Goal: Task Accomplishment & Management: Manage account settings

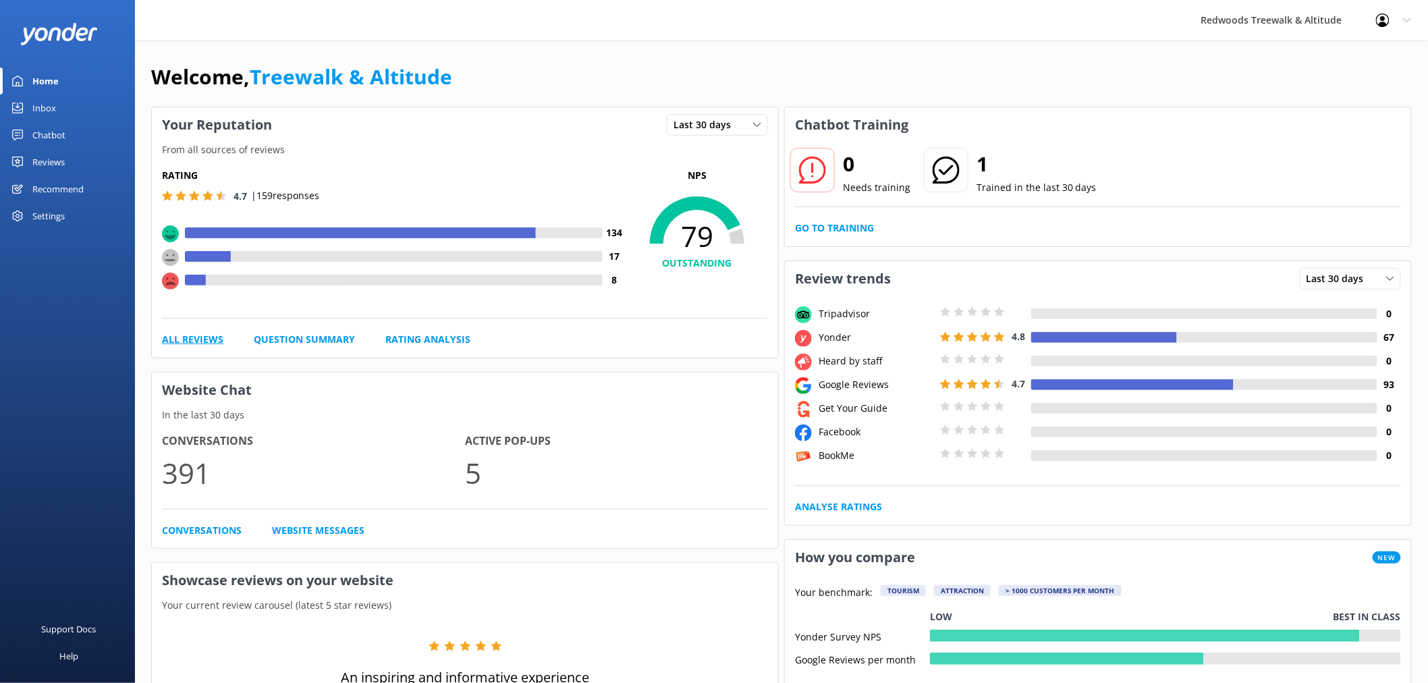
click at [169, 345] on link "All Reviews" at bounding box center [192, 339] width 61 height 15
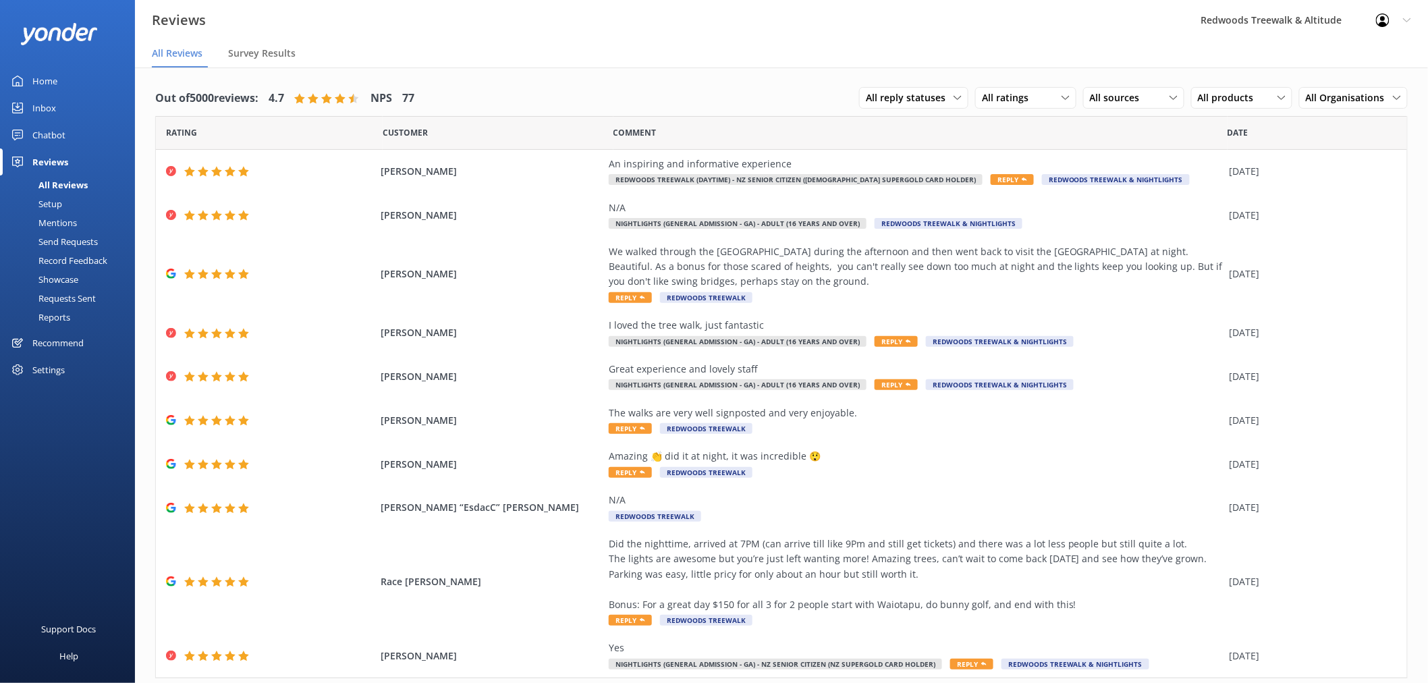
click at [69, 105] on link "Inbox" at bounding box center [67, 107] width 135 height 27
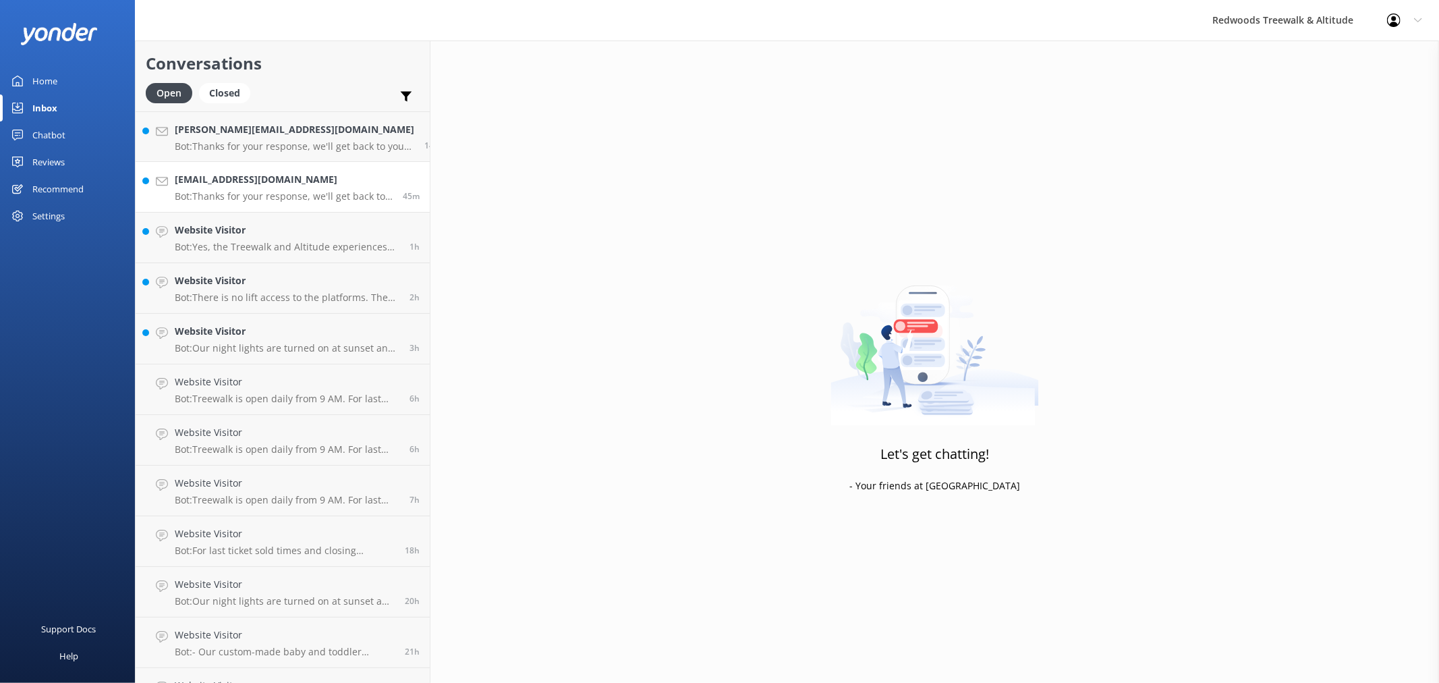
click at [216, 162] on link "[EMAIL_ADDRESS][DOMAIN_NAME] Bot: Thanks for your response, we'll get back to y…" at bounding box center [283, 187] width 294 height 51
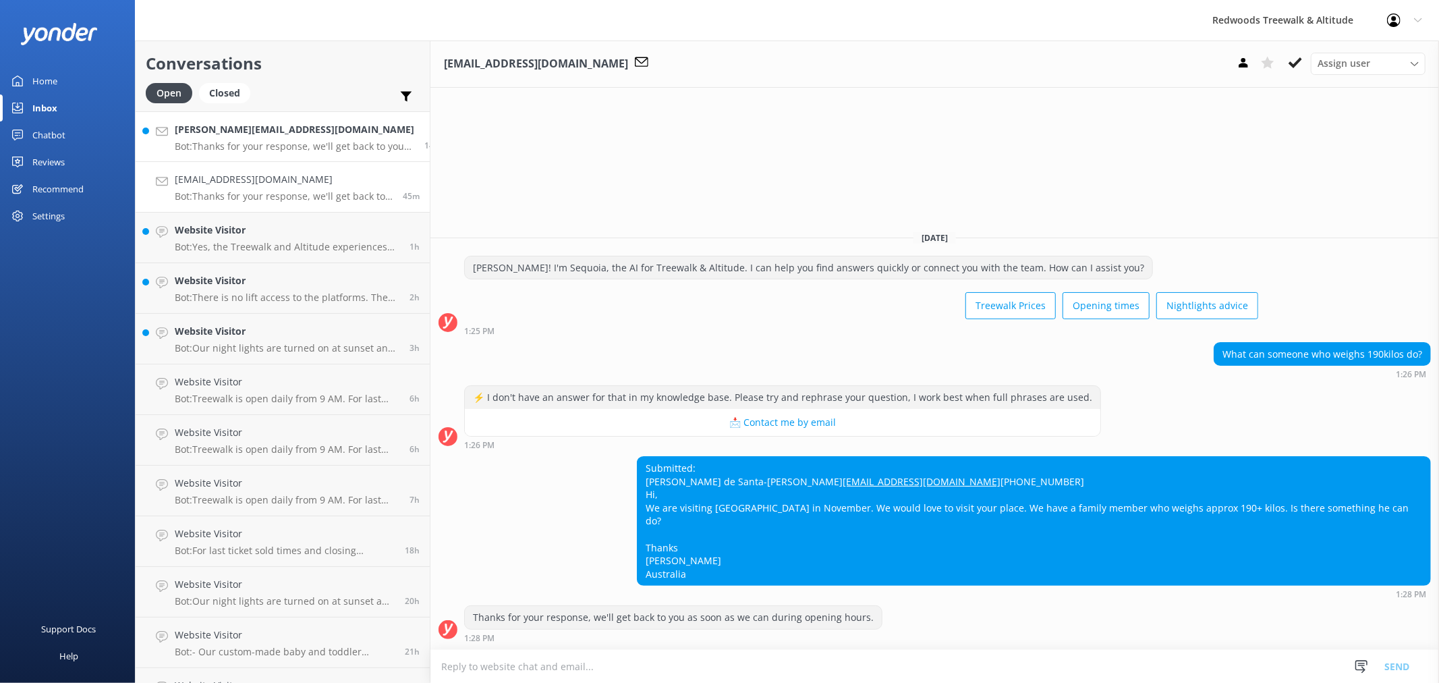
click at [225, 140] on p "Bot: Thanks for your response, we'll get back to you as soon as we can during o…" at bounding box center [295, 146] width 240 height 12
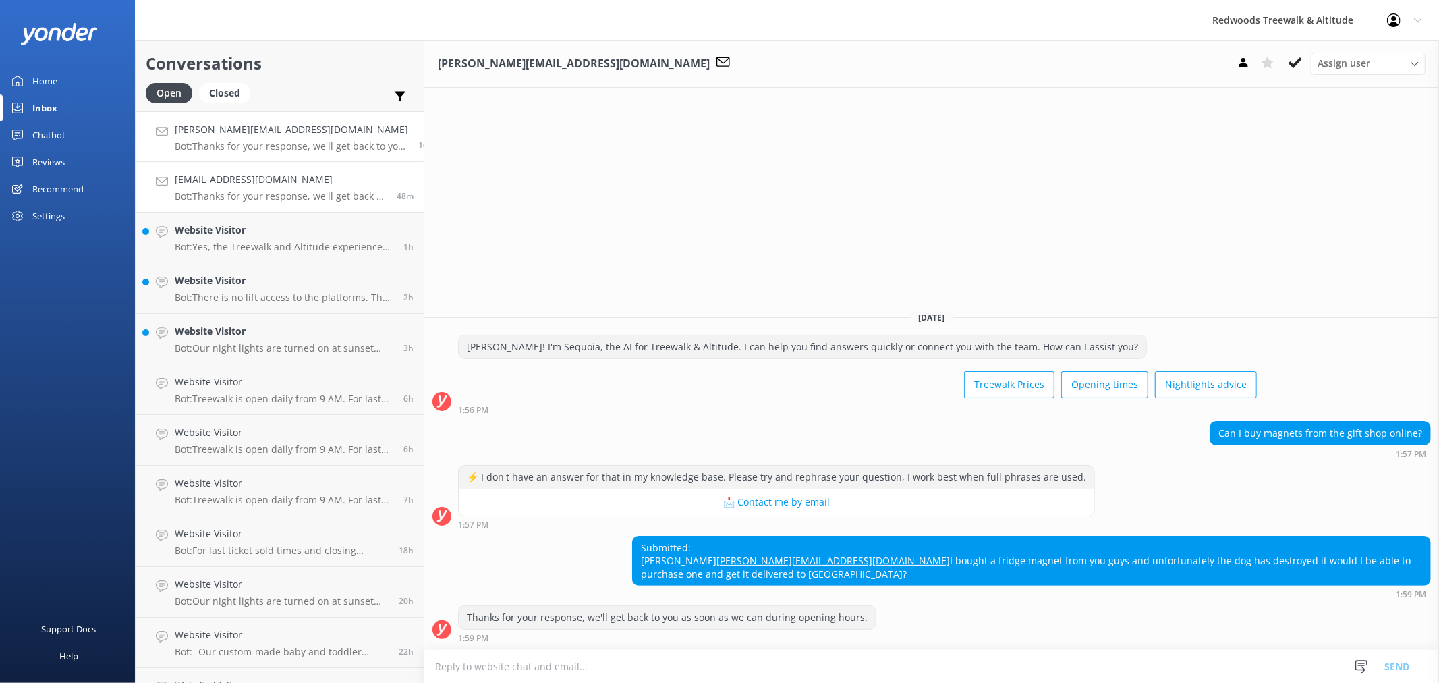
click at [275, 197] on p "Bot: Thanks for your response, we'll get back to you as soon as we can during o…" at bounding box center [281, 196] width 212 height 12
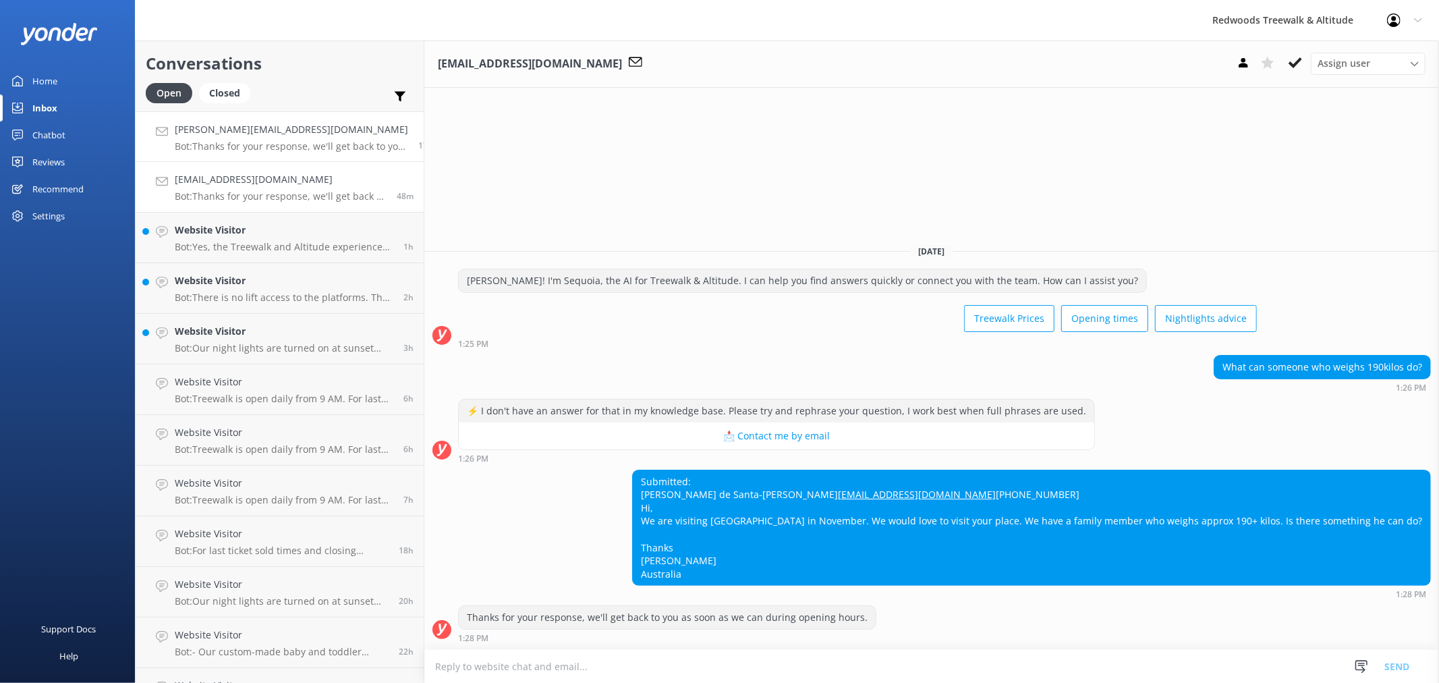
click at [258, 132] on h4 "[PERSON_NAME][EMAIL_ADDRESS][DOMAIN_NAME]" at bounding box center [291, 129] width 233 height 15
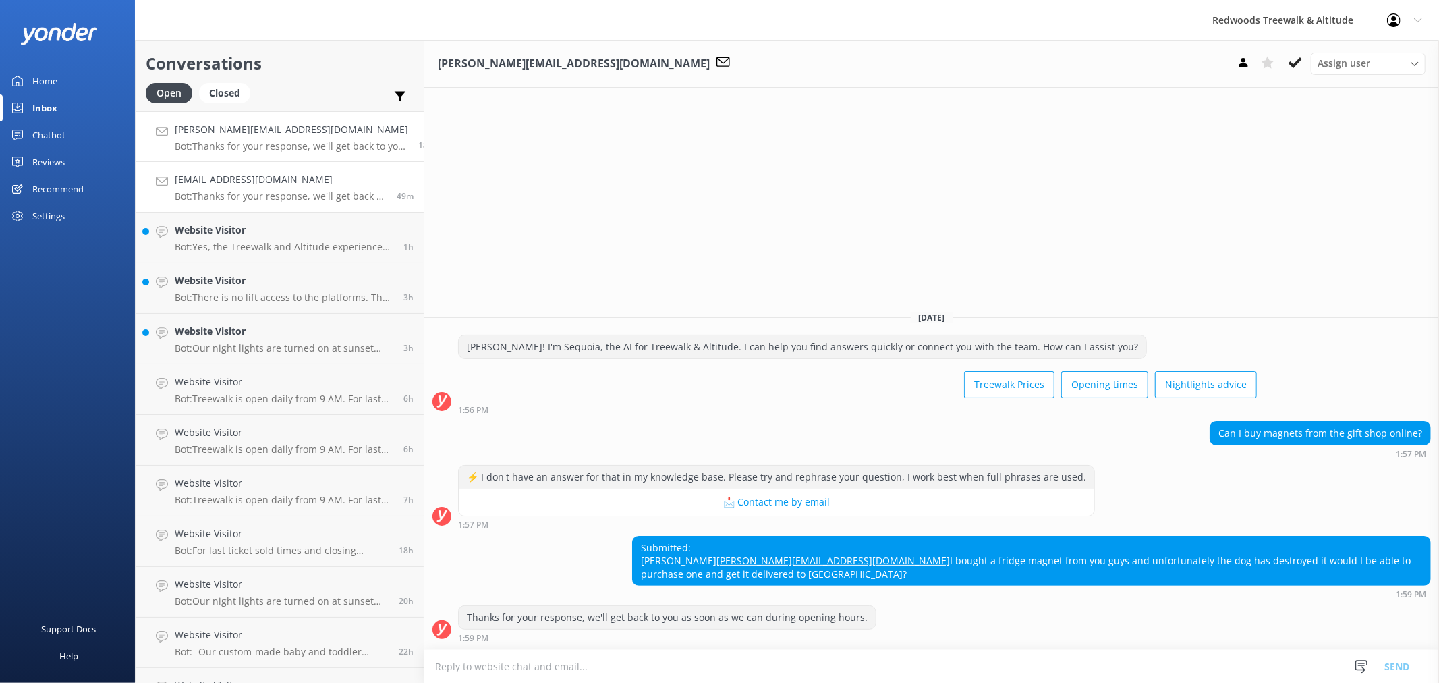
click at [266, 199] on p "Bot: Thanks for your response, we'll get back to you as soon as we can during o…" at bounding box center [281, 196] width 212 height 12
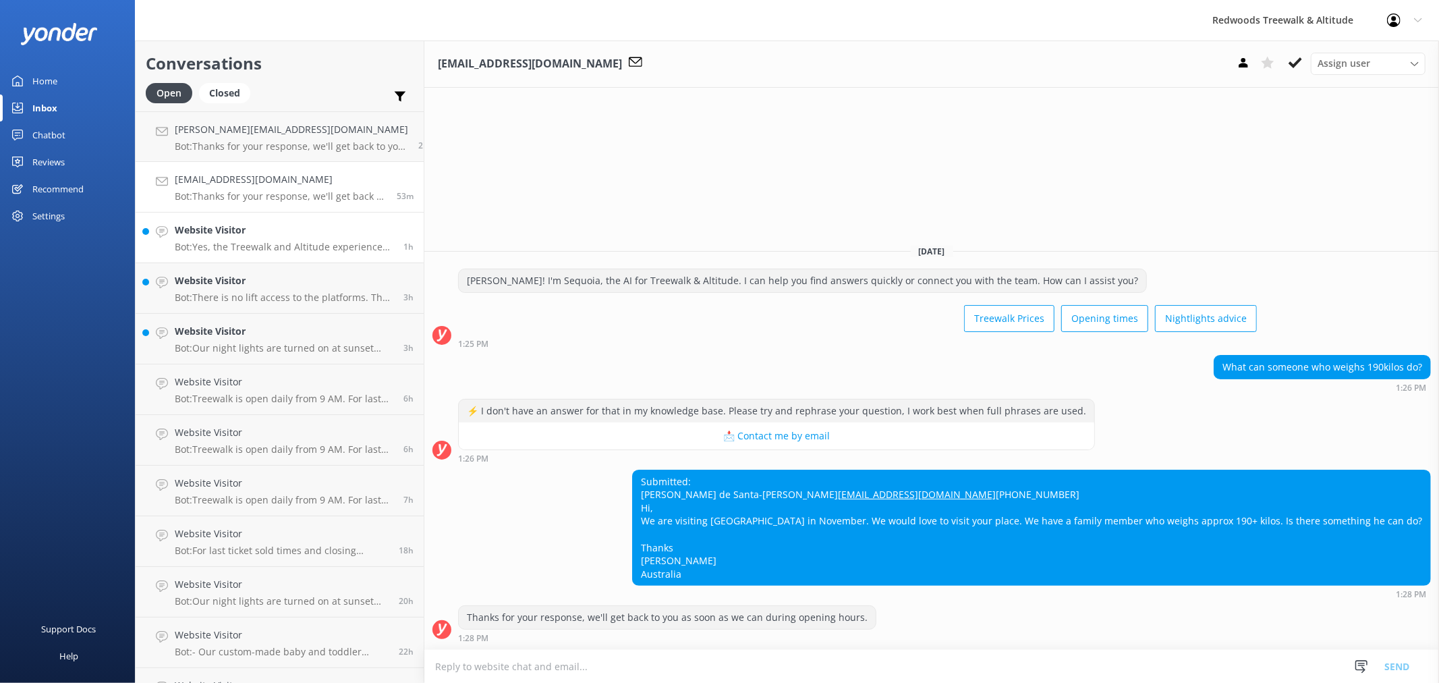
click at [258, 246] on p "Bot: Yes, the Treewalk and Altitude experiences are great all-weather activitie…" at bounding box center [284, 247] width 219 height 12
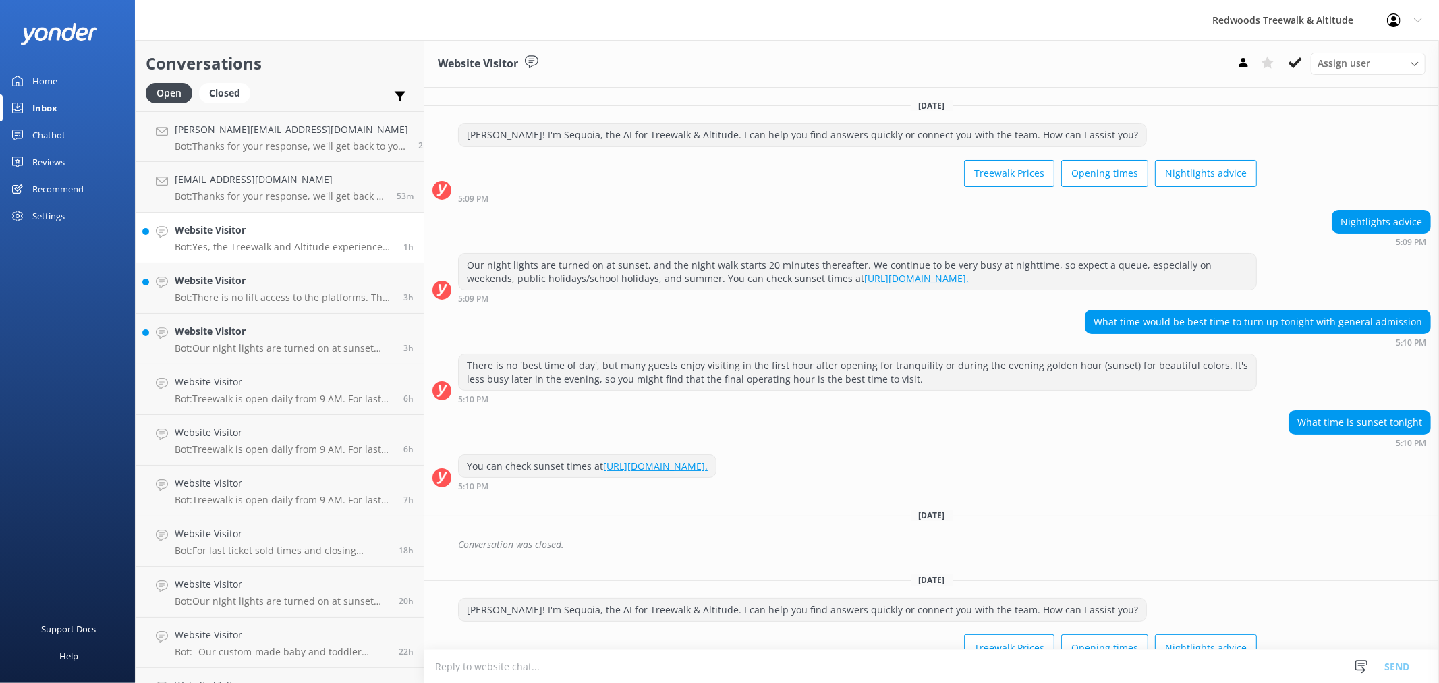
scroll to position [337, 0]
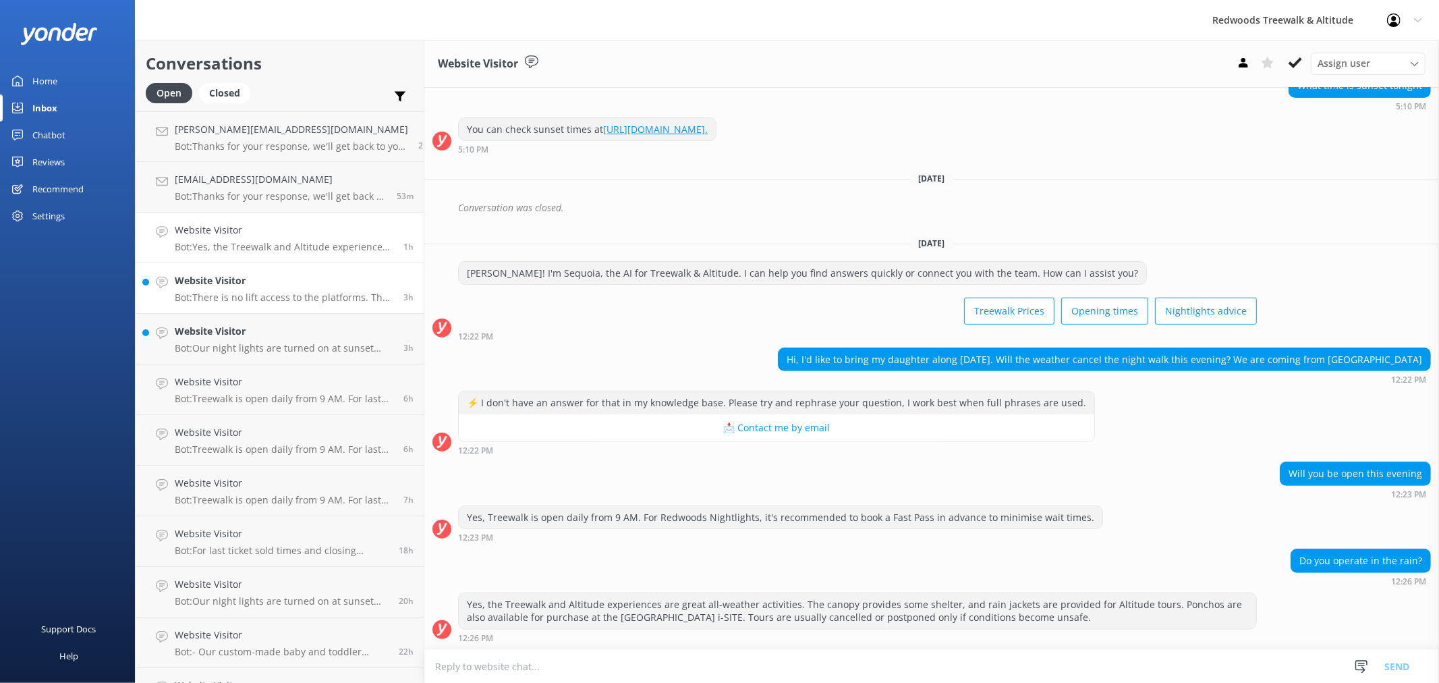
click at [260, 289] on div "Website Visitor Bot: There is no lift access to the platforms. The entry to [GE…" at bounding box center [284, 288] width 219 height 30
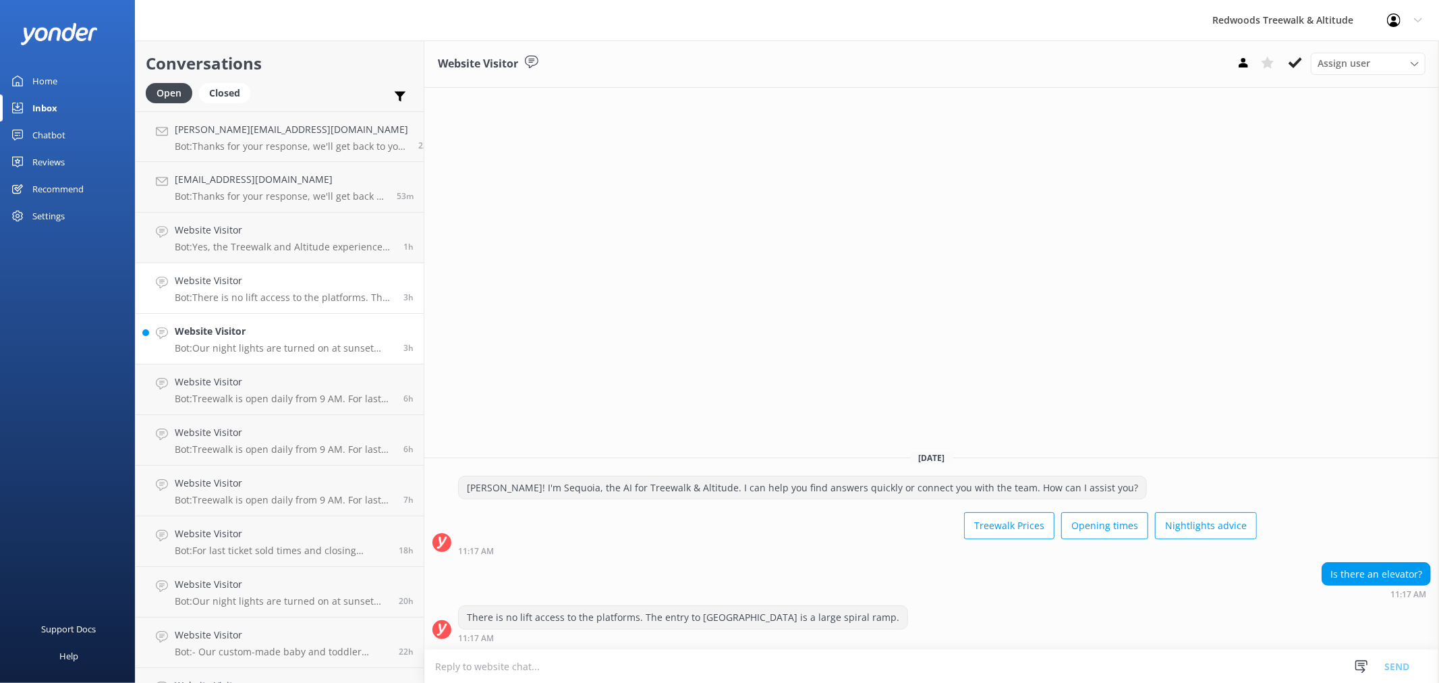
click at [289, 345] on p "Bot: Our night lights are turned on at sunset and the night walk starts 20 minu…" at bounding box center [284, 348] width 219 height 12
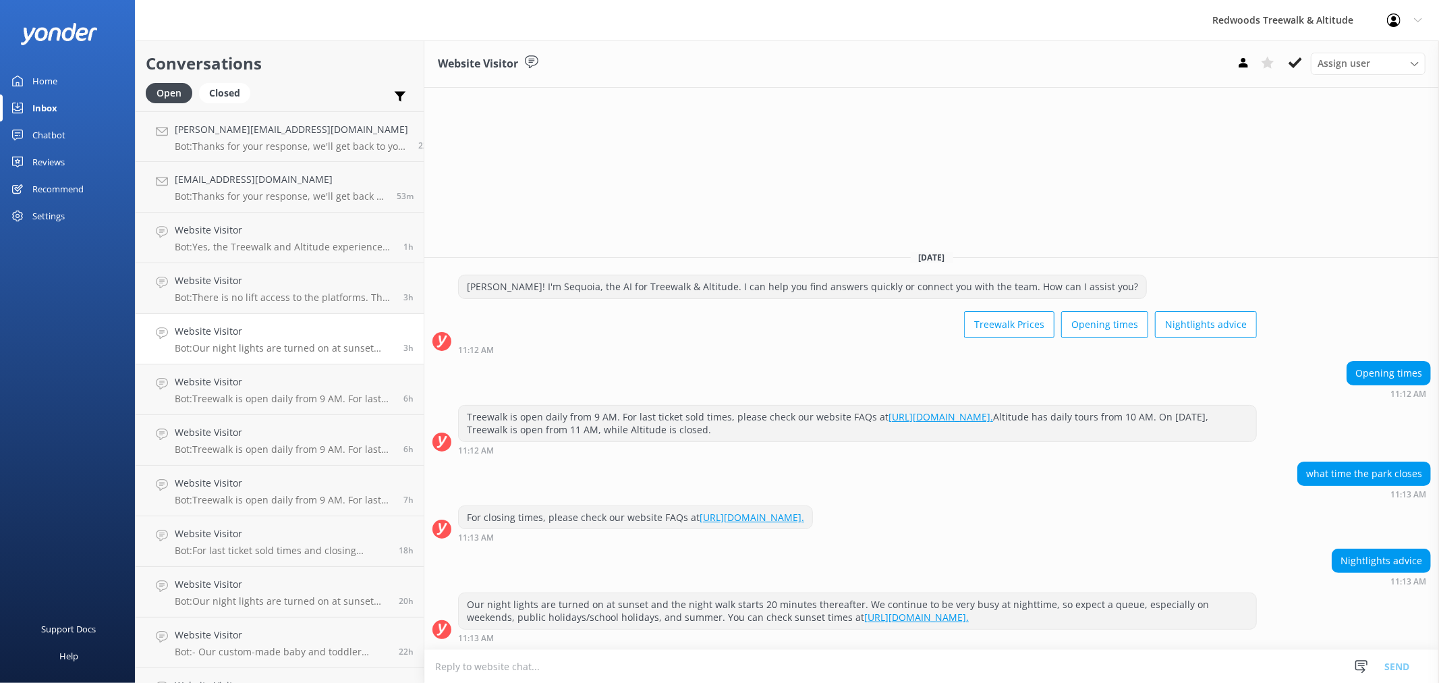
click at [69, 152] on link "Reviews" at bounding box center [67, 161] width 135 height 27
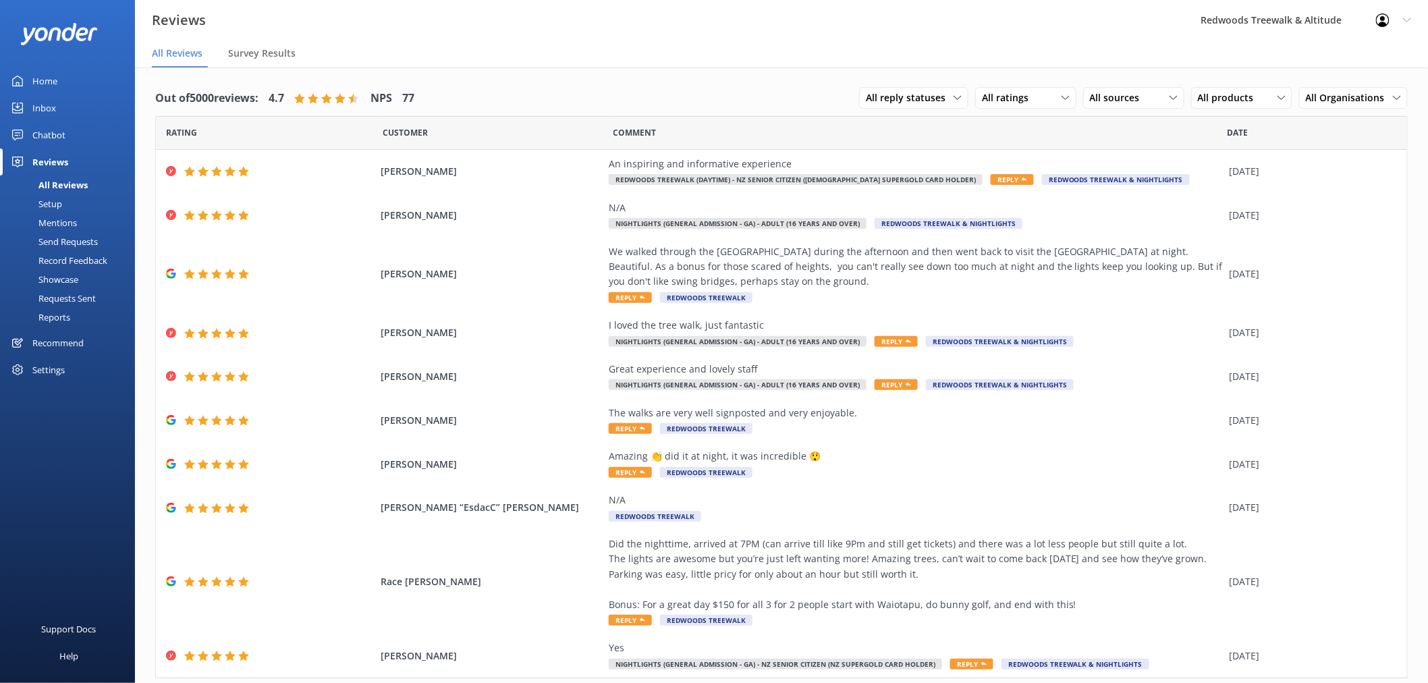
click at [57, 71] on div "Home" at bounding box center [44, 80] width 25 height 27
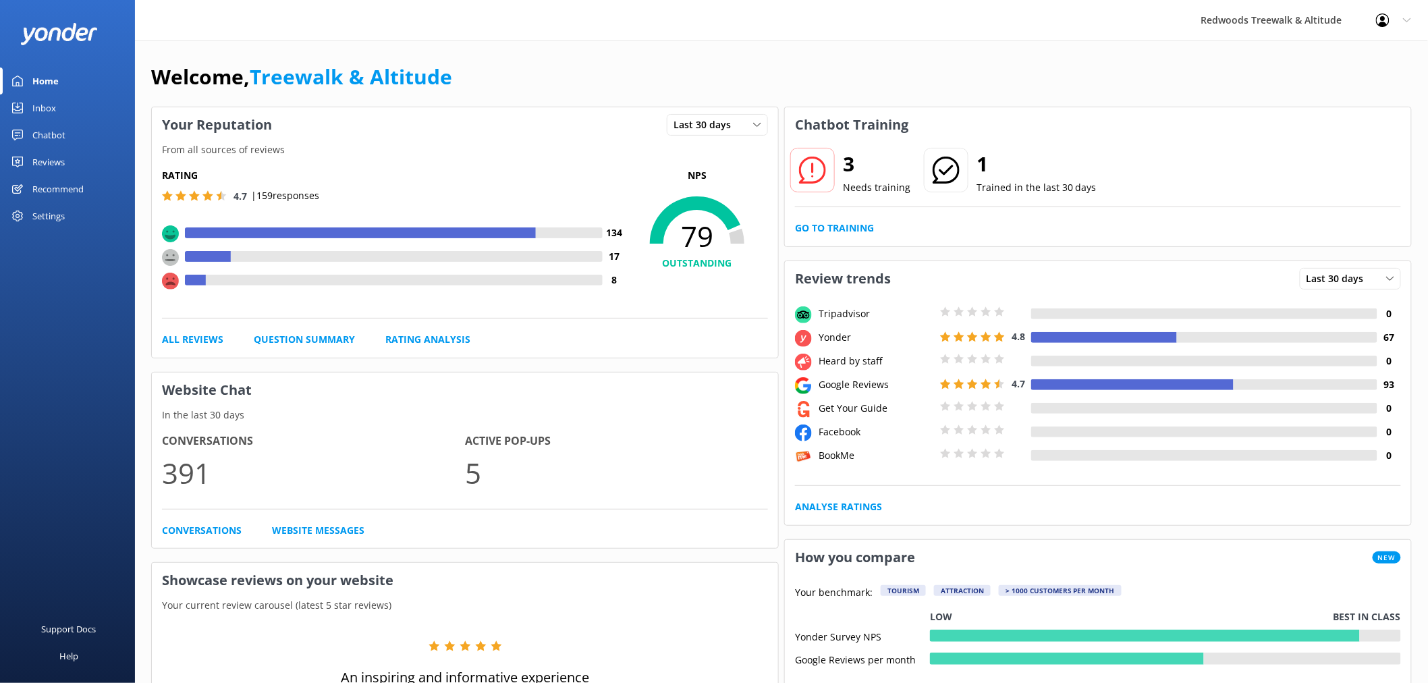
click at [862, 219] on div "3 Needs training 1 Trained in the last 30 days Go to Training" at bounding box center [1098, 194] width 626 height 104
click at [862, 225] on link "Go to Training" at bounding box center [834, 228] width 79 height 15
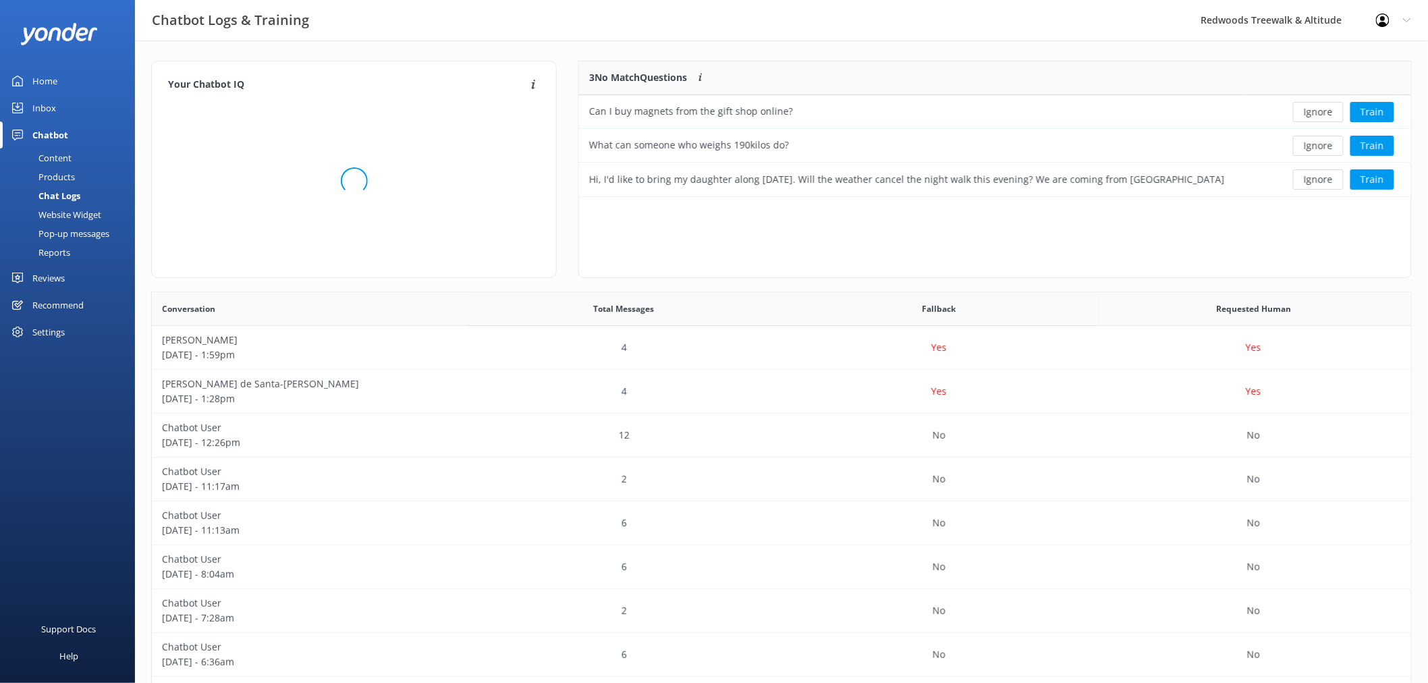
scroll to position [461, 1248]
click at [1312, 111] on button "Ignore" at bounding box center [1318, 112] width 51 height 20
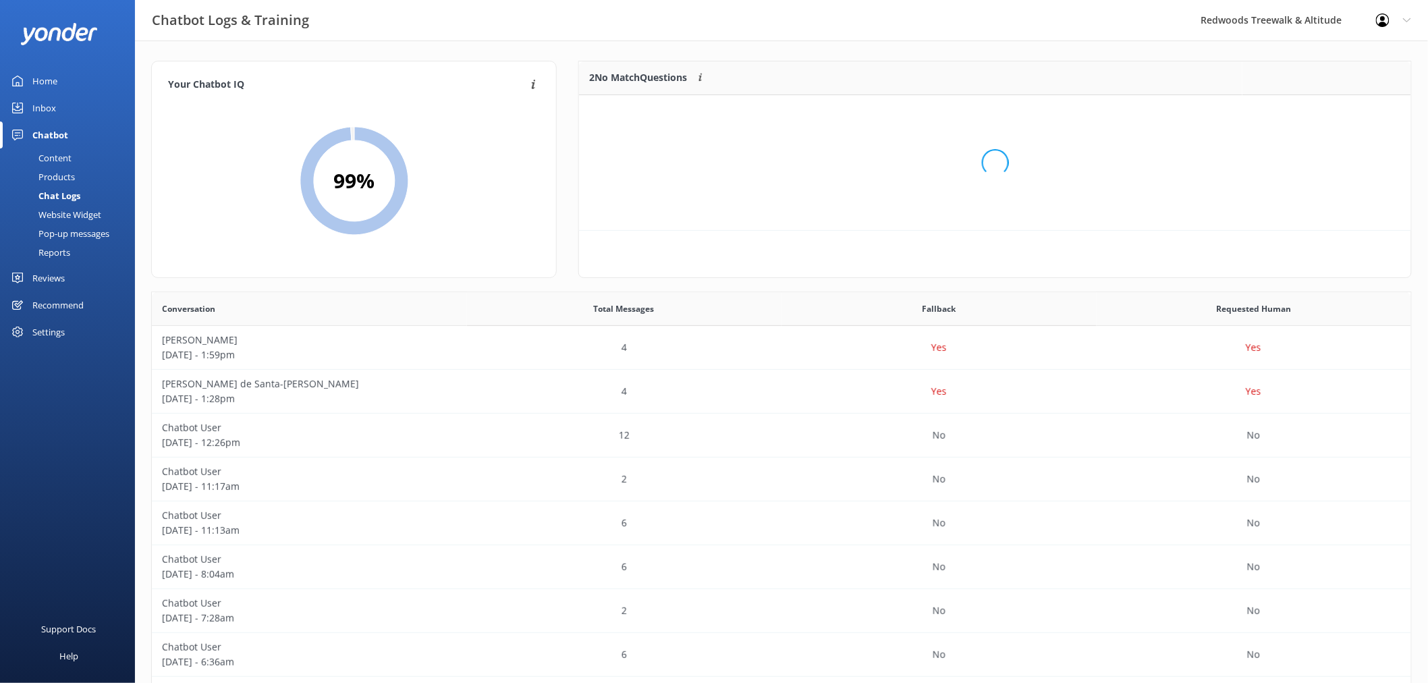
scroll to position [90, 820]
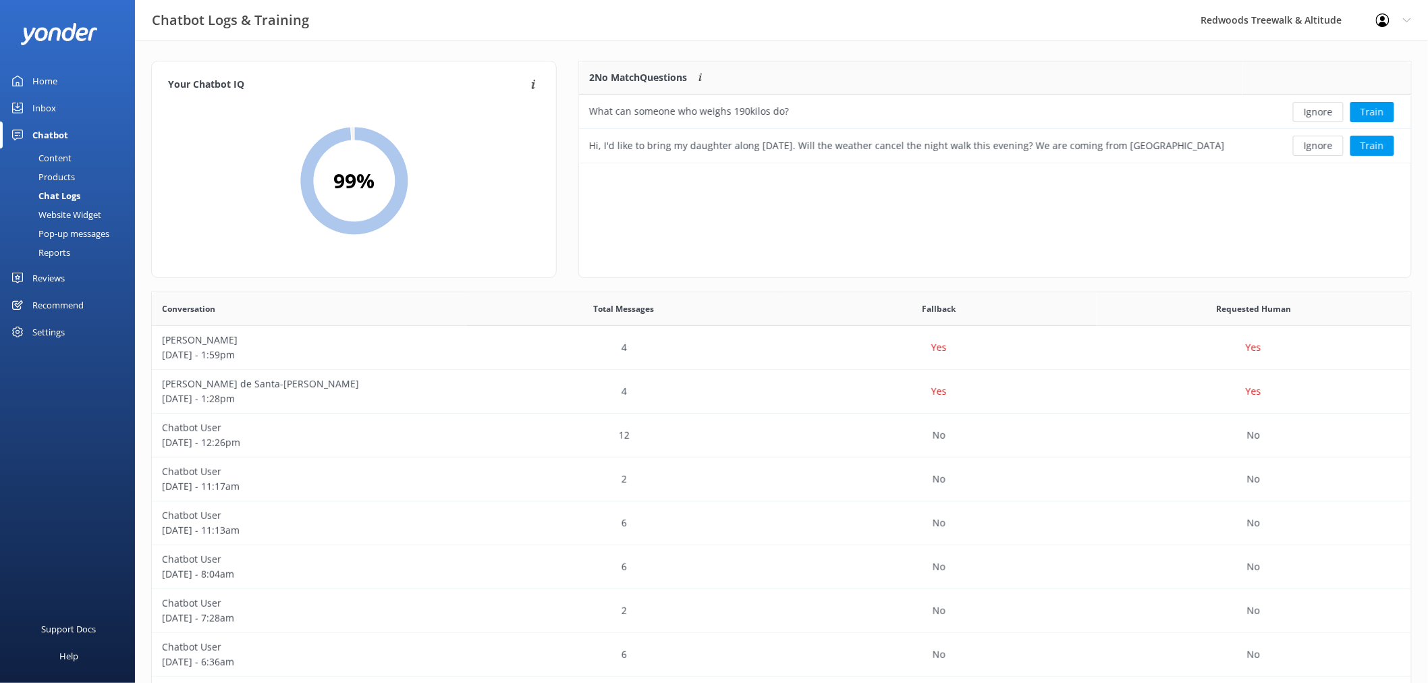
click at [1312, 111] on button "Ignore" at bounding box center [1318, 112] width 51 height 20
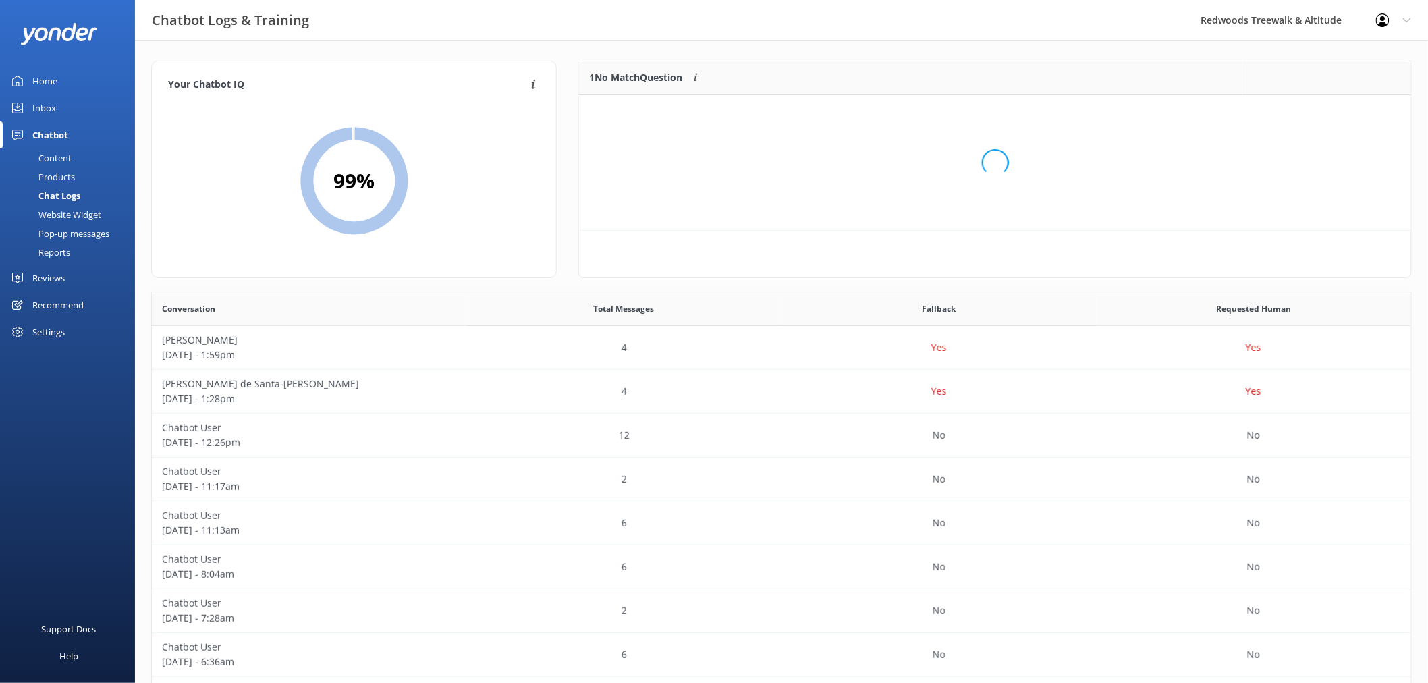
scroll to position [57, 820]
click at [1312, 111] on button "Ignore" at bounding box center [1318, 112] width 51 height 20
click at [63, 104] on link "Inbox" at bounding box center [67, 107] width 135 height 27
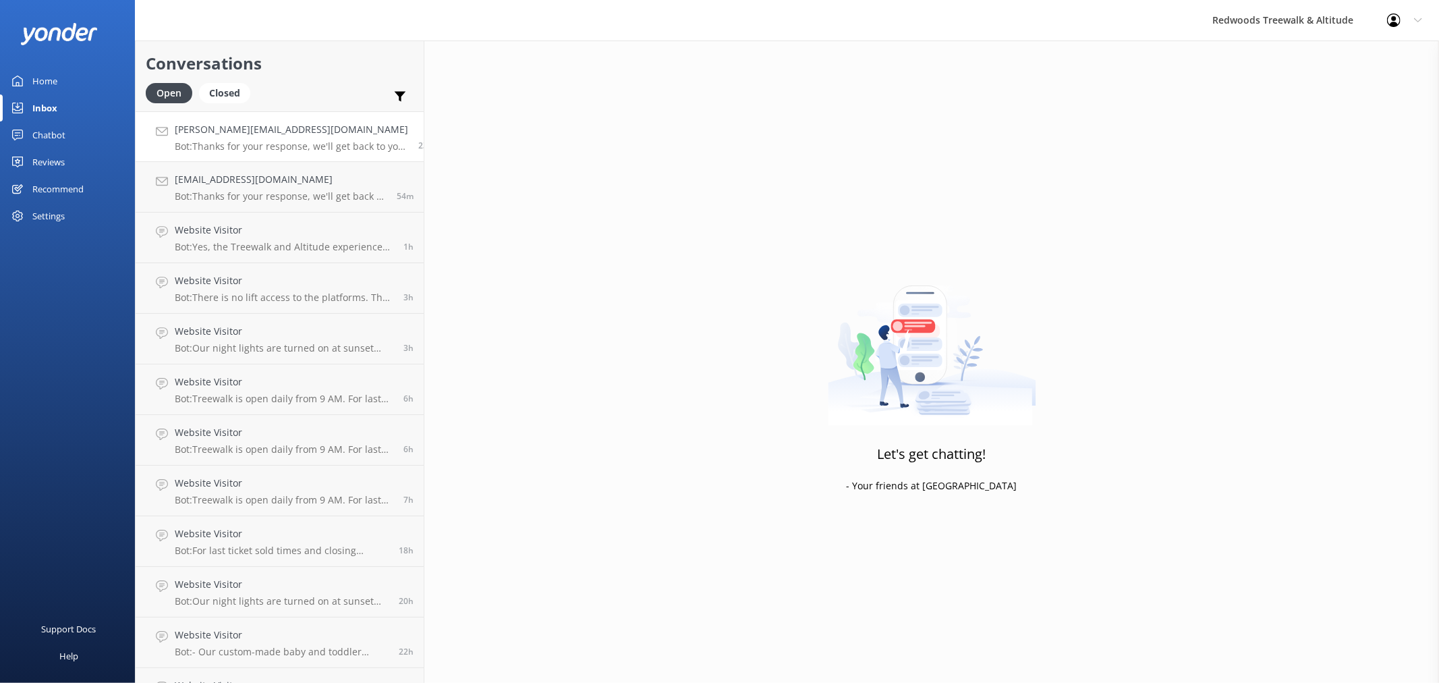
click at [320, 138] on div "[PERSON_NAME][EMAIL_ADDRESS][DOMAIN_NAME] Bot: Thanks for your response, we'll …" at bounding box center [291, 136] width 233 height 29
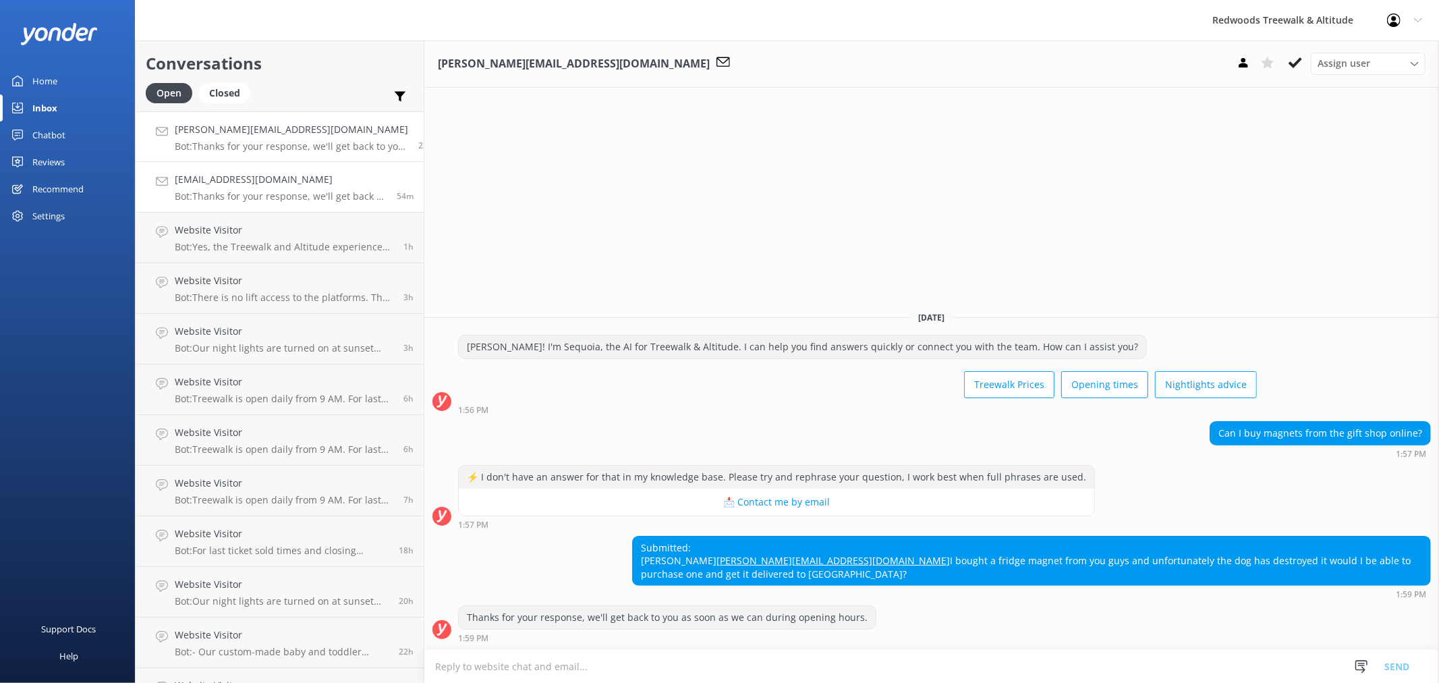
click at [313, 179] on h4 "[EMAIL_ADDRESS][DOMAIN_NAME]" at bounding box center [281, 179] width 212 height 15
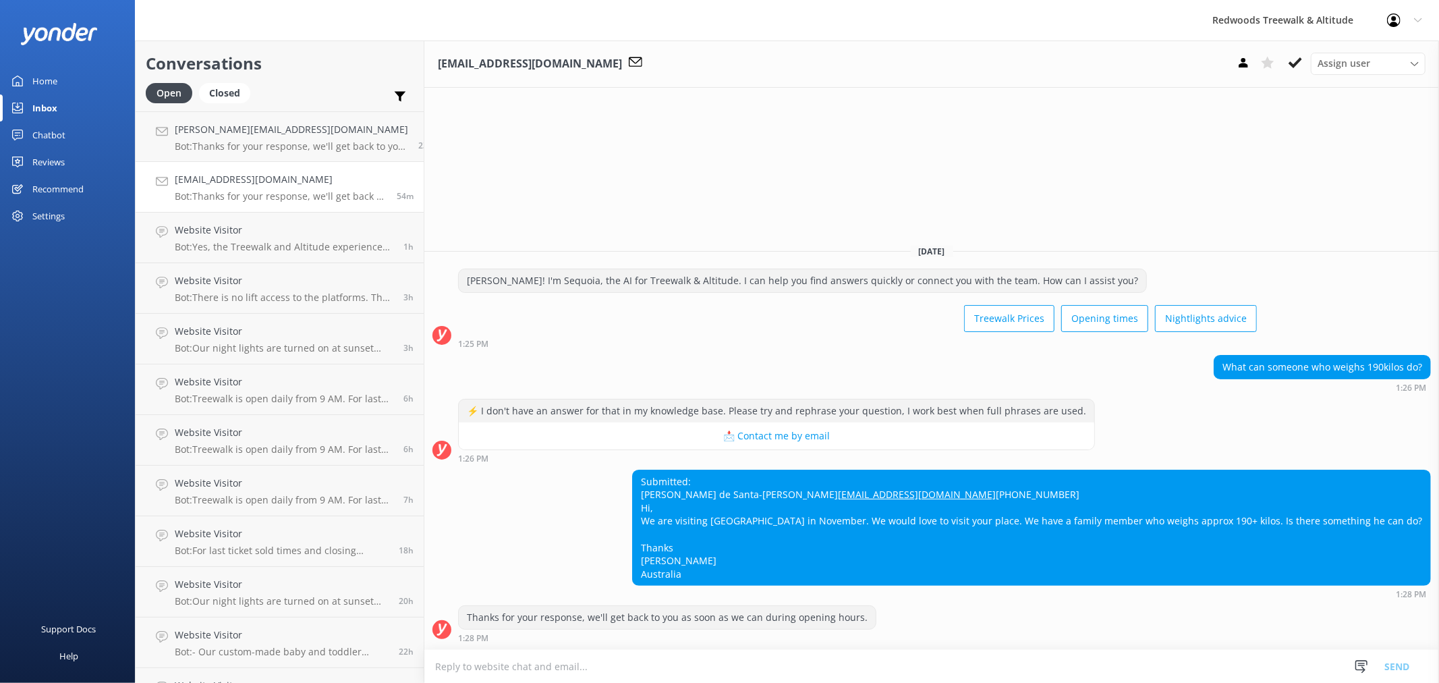
click at [76, 82] on link "Home" at bounding box center [67, 80] width 135 height 27
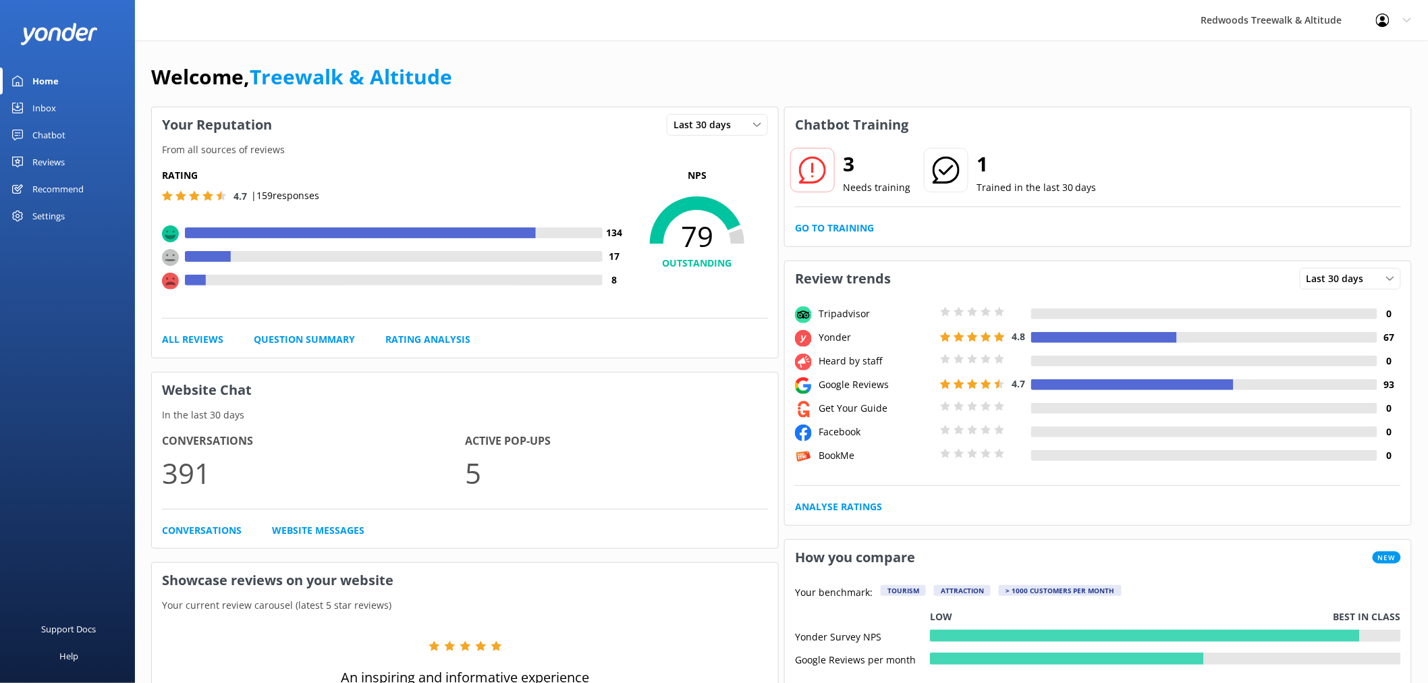
click at [72, 138] on link "Chatbot" at bounding box center [67, 134] width 135 height 27
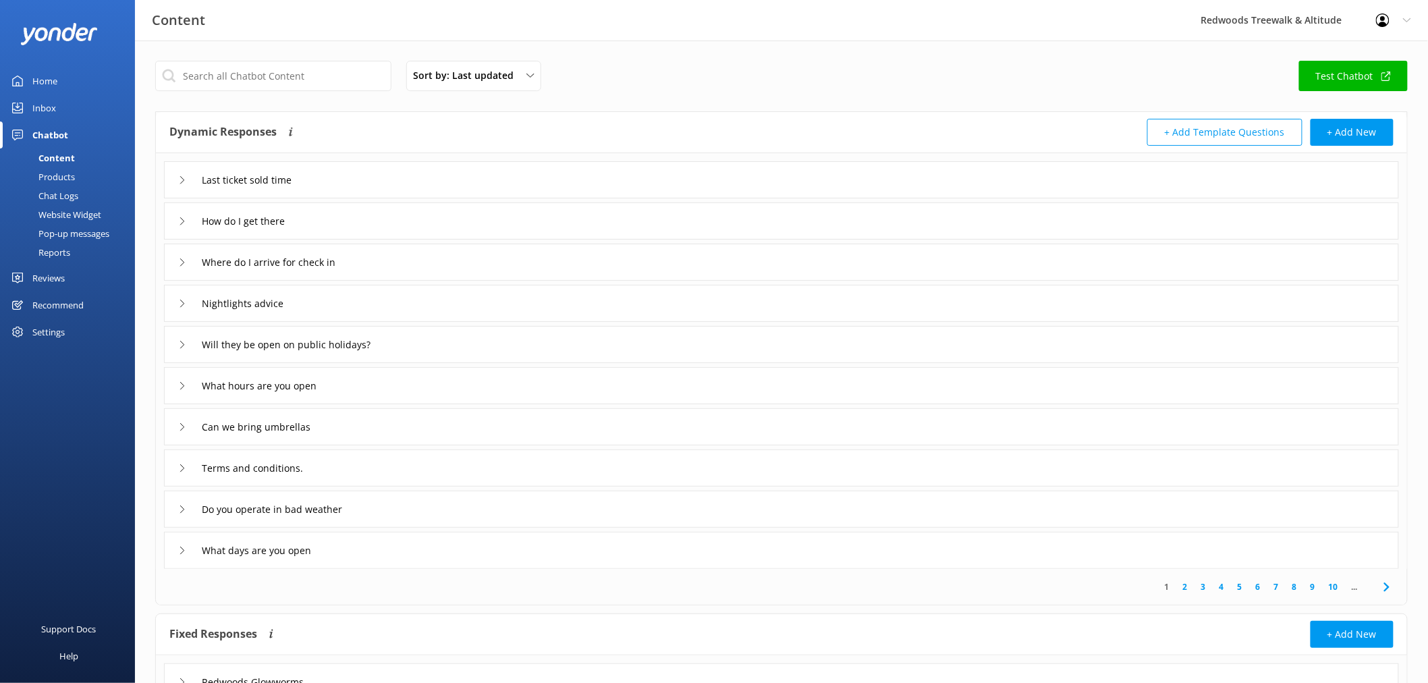
click at [73, 112] on link "Inbox" at bounding box center [67, 107] width 135 height 27
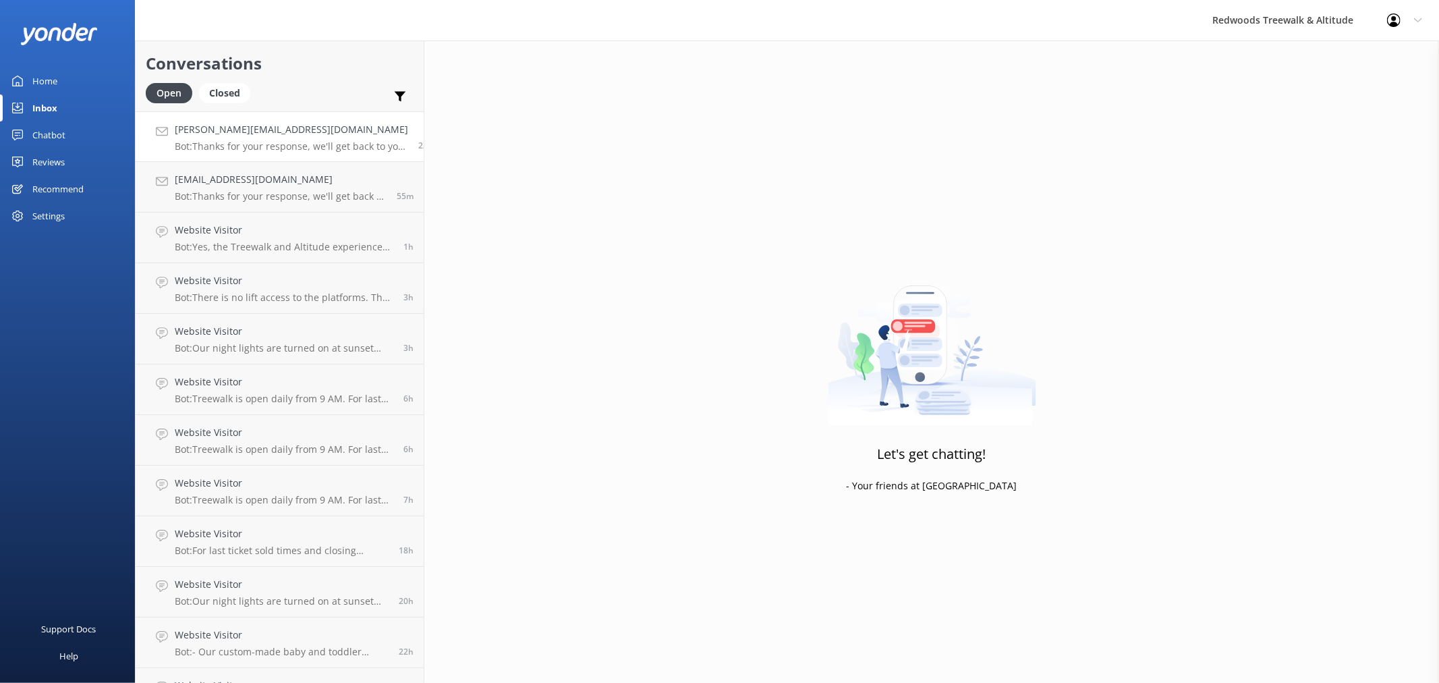
click at [321, 143] on p "Bot: Thanks for your response, we'll get back to you as soon as we can during o…" at bounding box center [291, 146] width 233 height 12
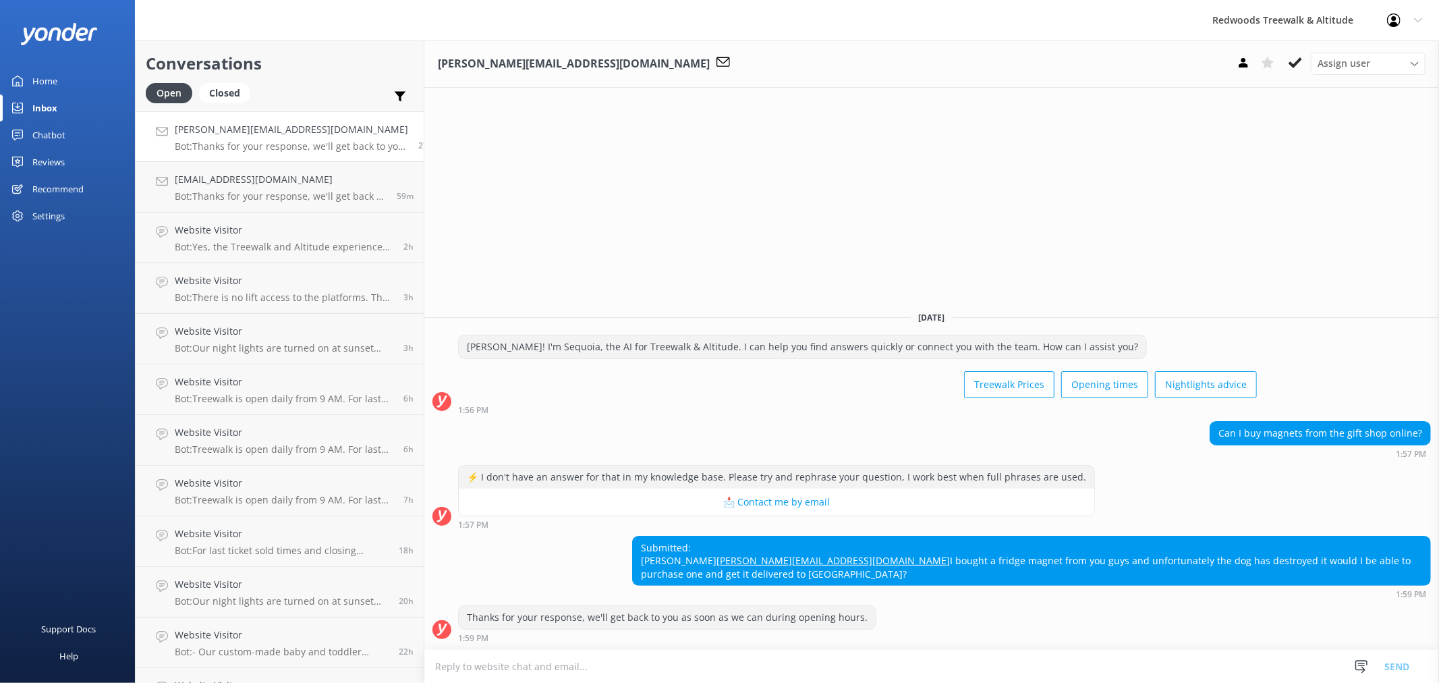
drag, startPoint x: 45, startPoint y: 88, endPoint x: 59, endPoint y: 89, distance: 14.9
click at [45, 88] on div "Home" at bounding box center [44, 80] width 25 height 27
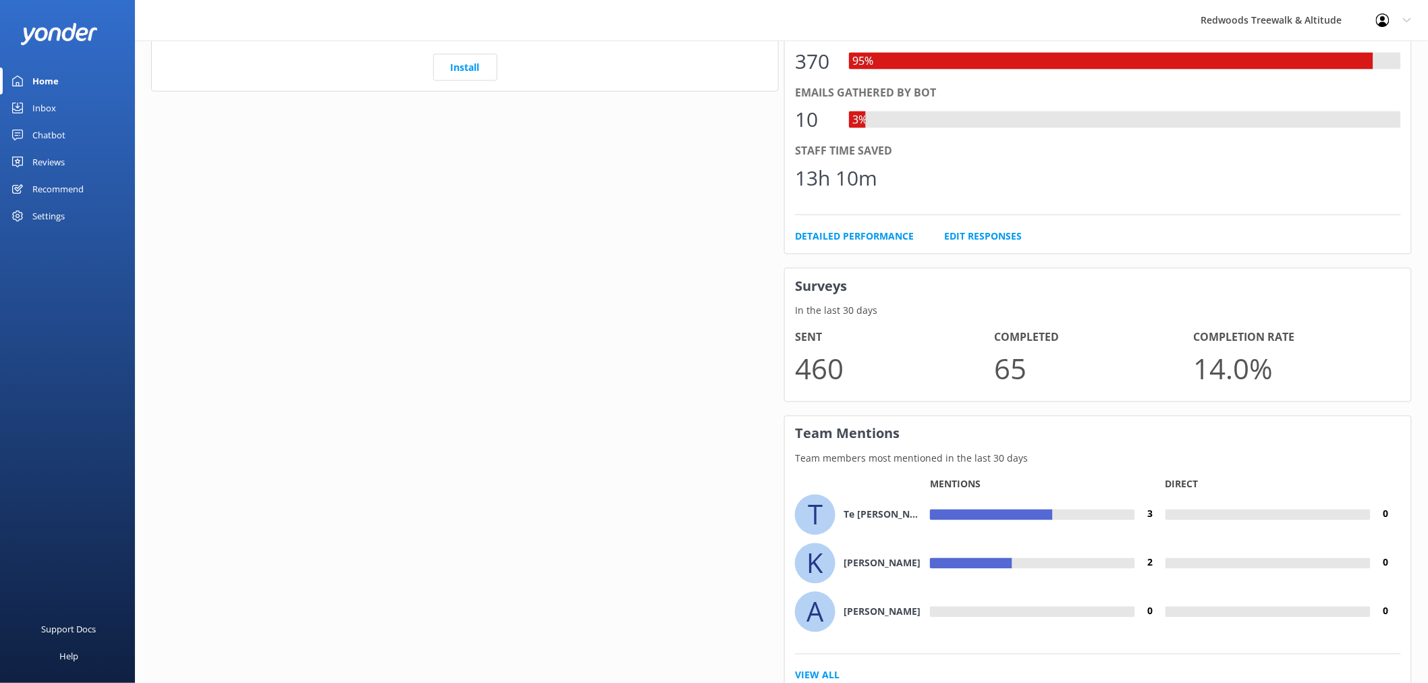
scroll to position [824, 0]
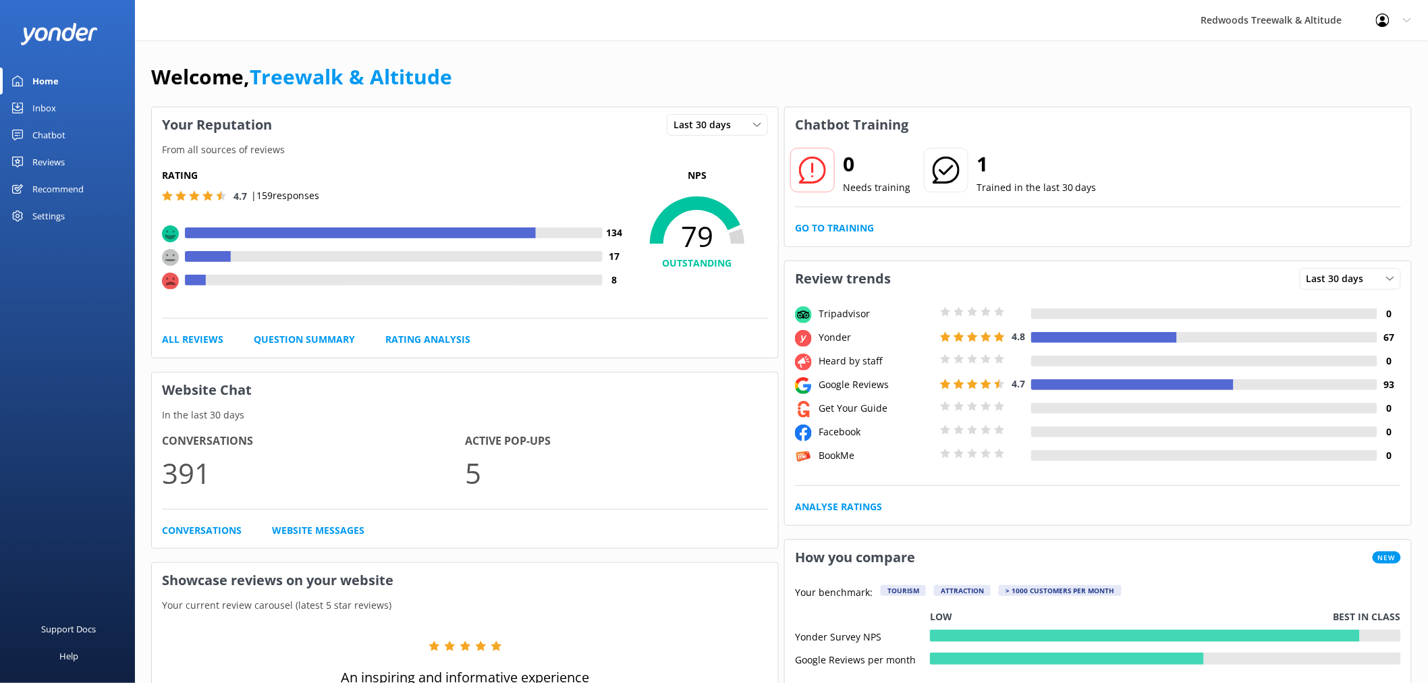
click at [78, 110] on link "Inbox" at bounding box center [67, 107] width 135 height 27
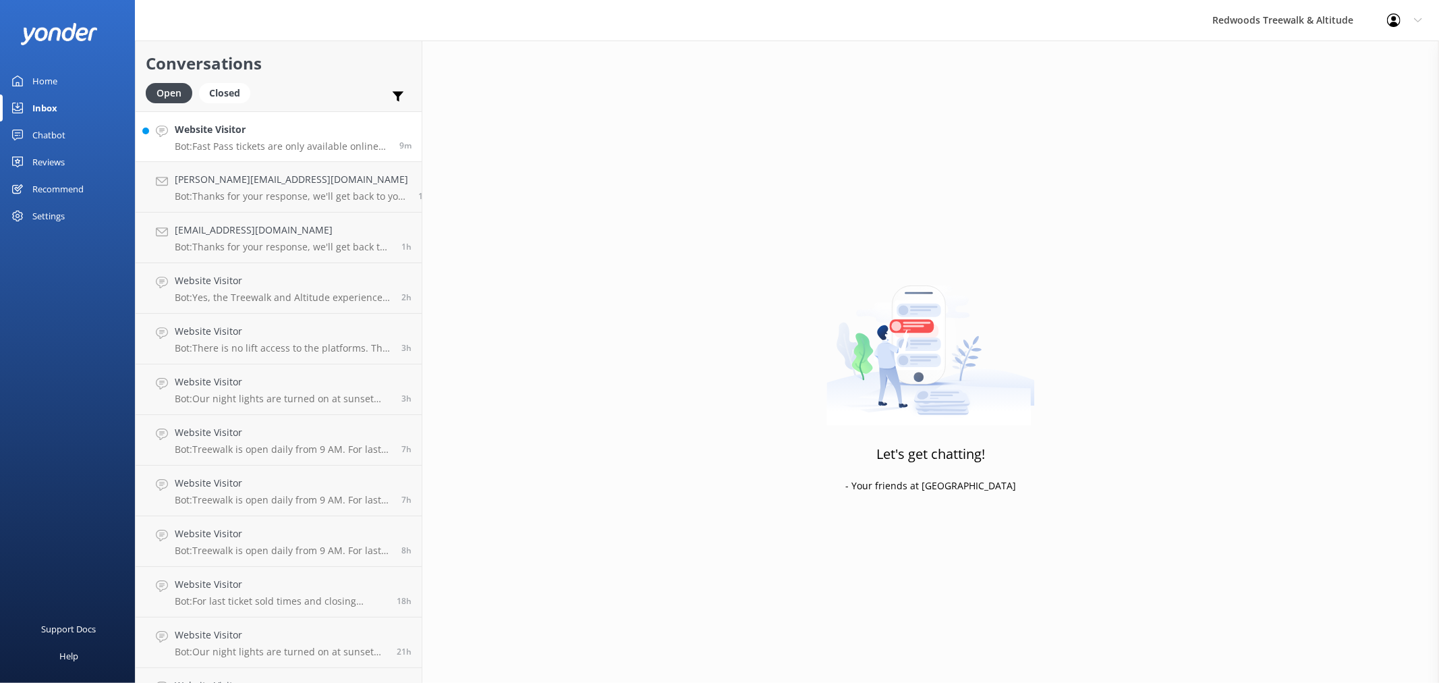
drag, startPoint x: 307, startPoint y: 128, endPoint x: 327, endPoint y: 129, distance: 20.3
click at [307, 128] on h4 "Website Visitor" at bounding box center [282, 129] width 215 height 15
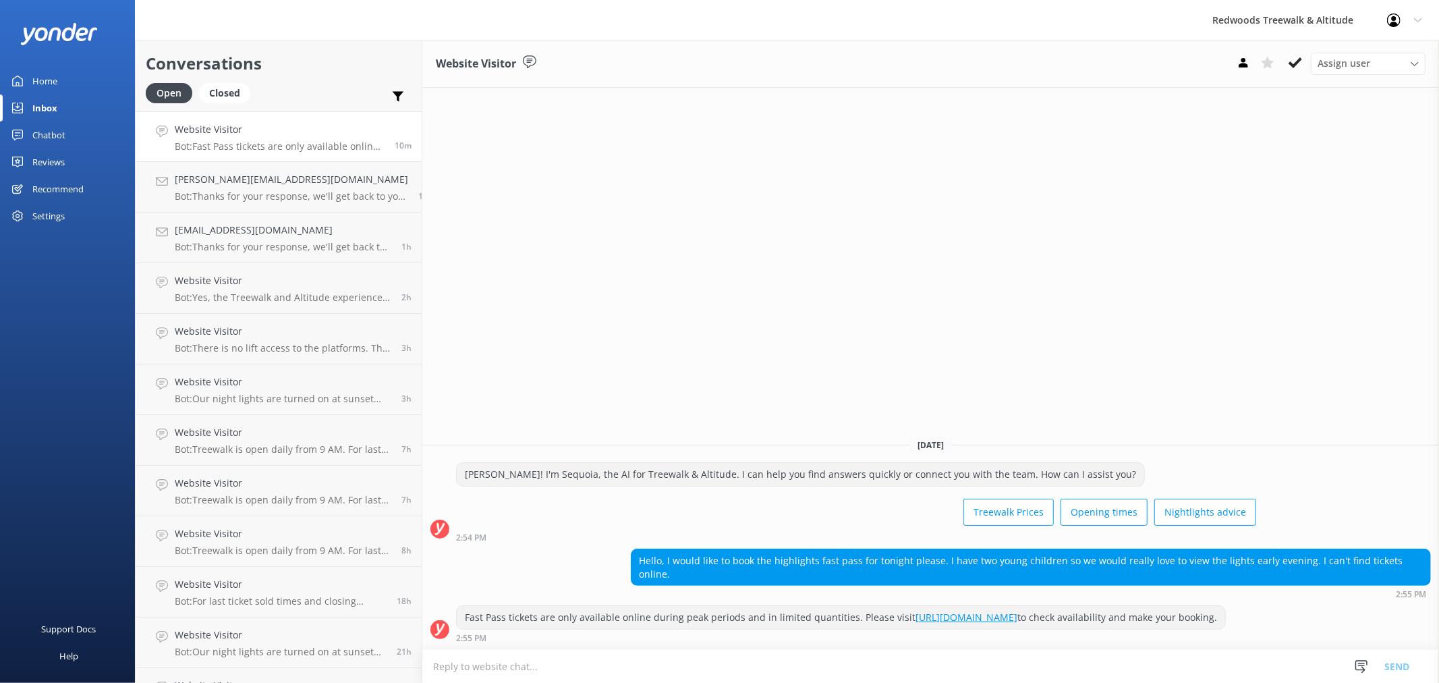
click at [38, 149] on div "Reviews" at bounding box center [48, 161] width 32 height 27
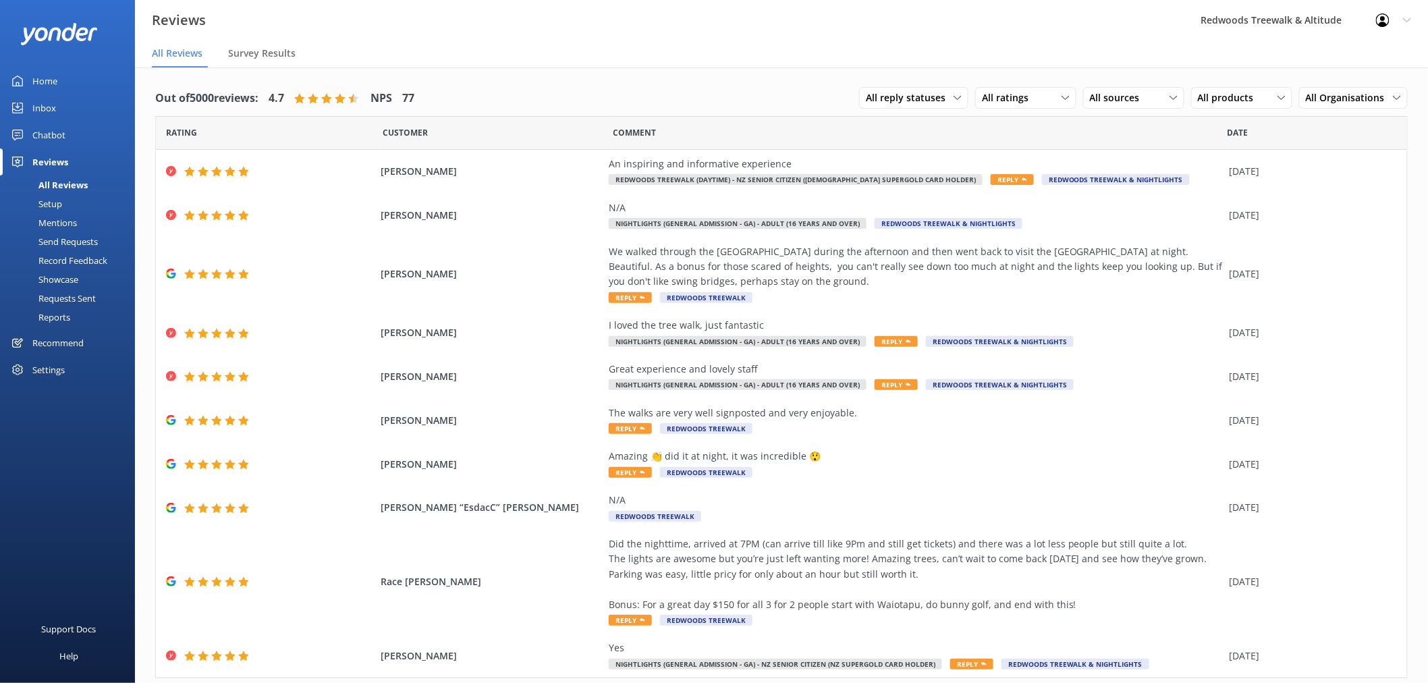
click at [58, 109] on link "Inbox" at bounding box center [67, 107] width 135 height 27
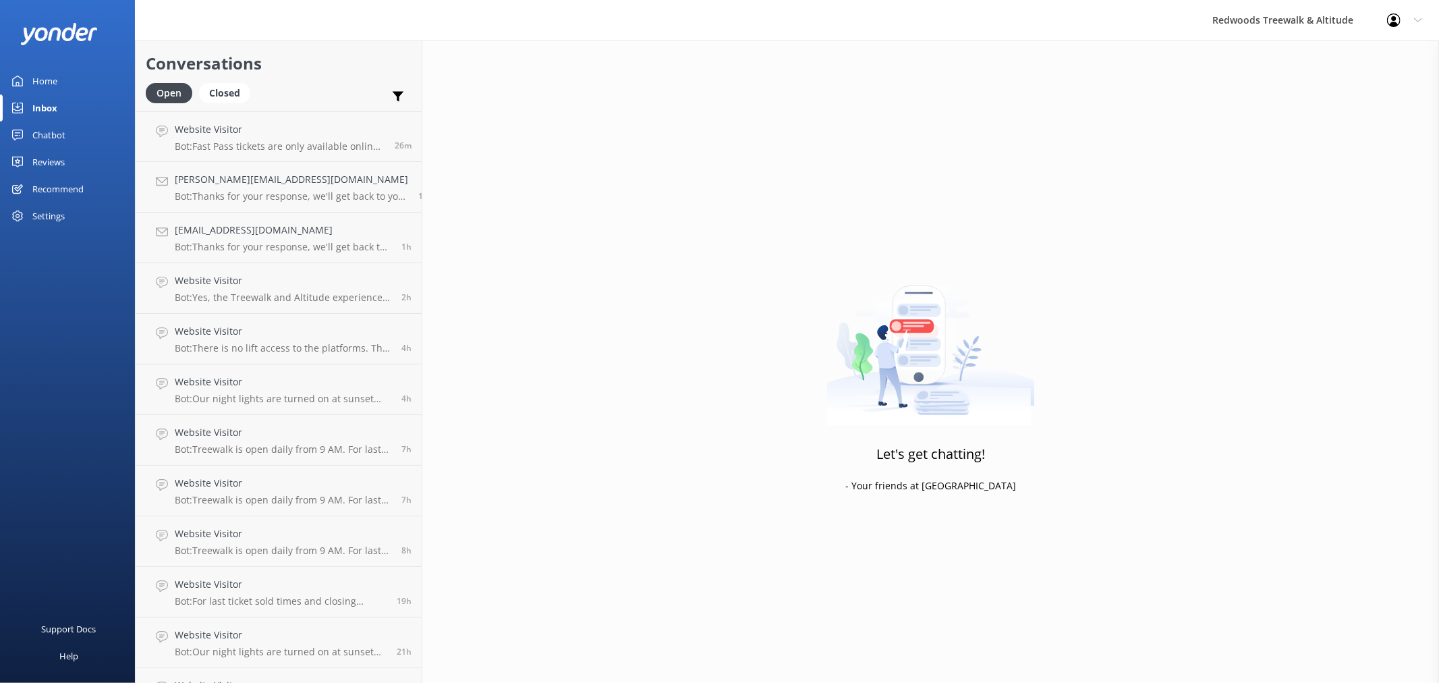
click at [61, 142] on div "Chatbot" at bounding box center [48, 134] width 33 height 27
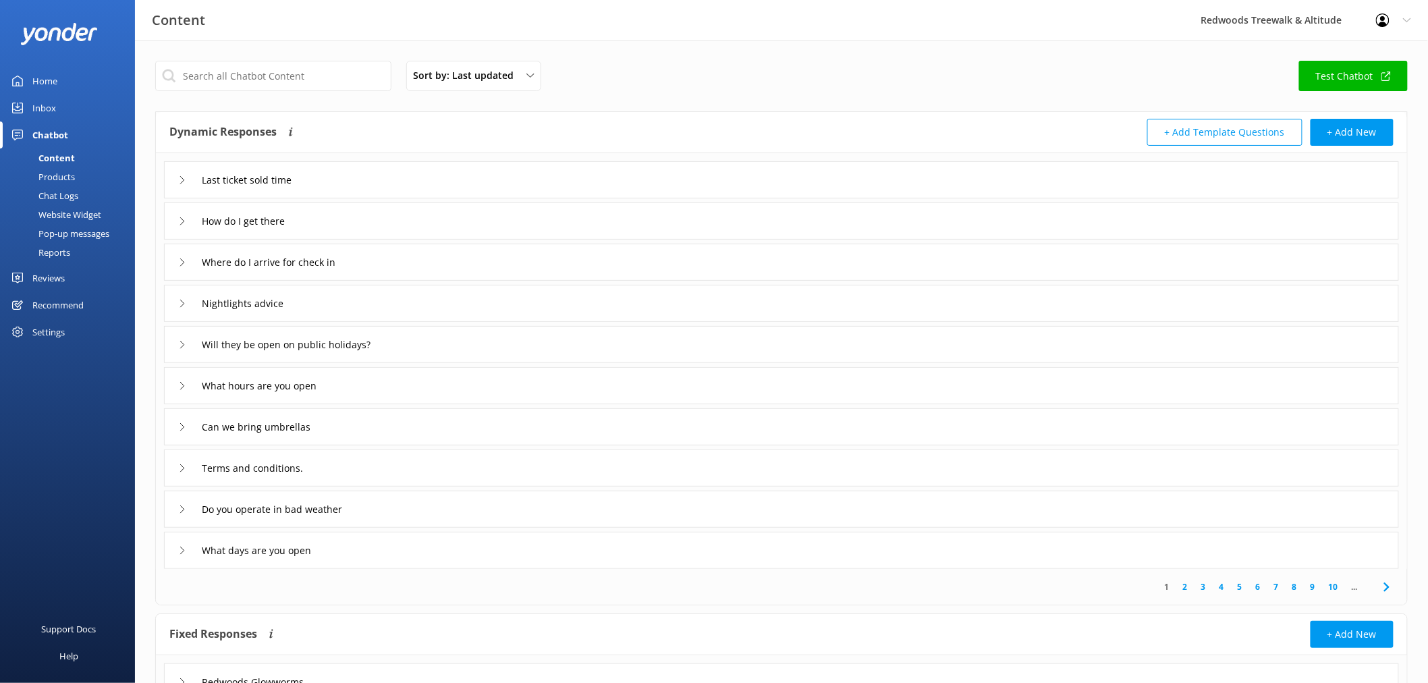
click at [78, 279] on link "Reviews" at bounding box center [67, 277] width 135 height 27
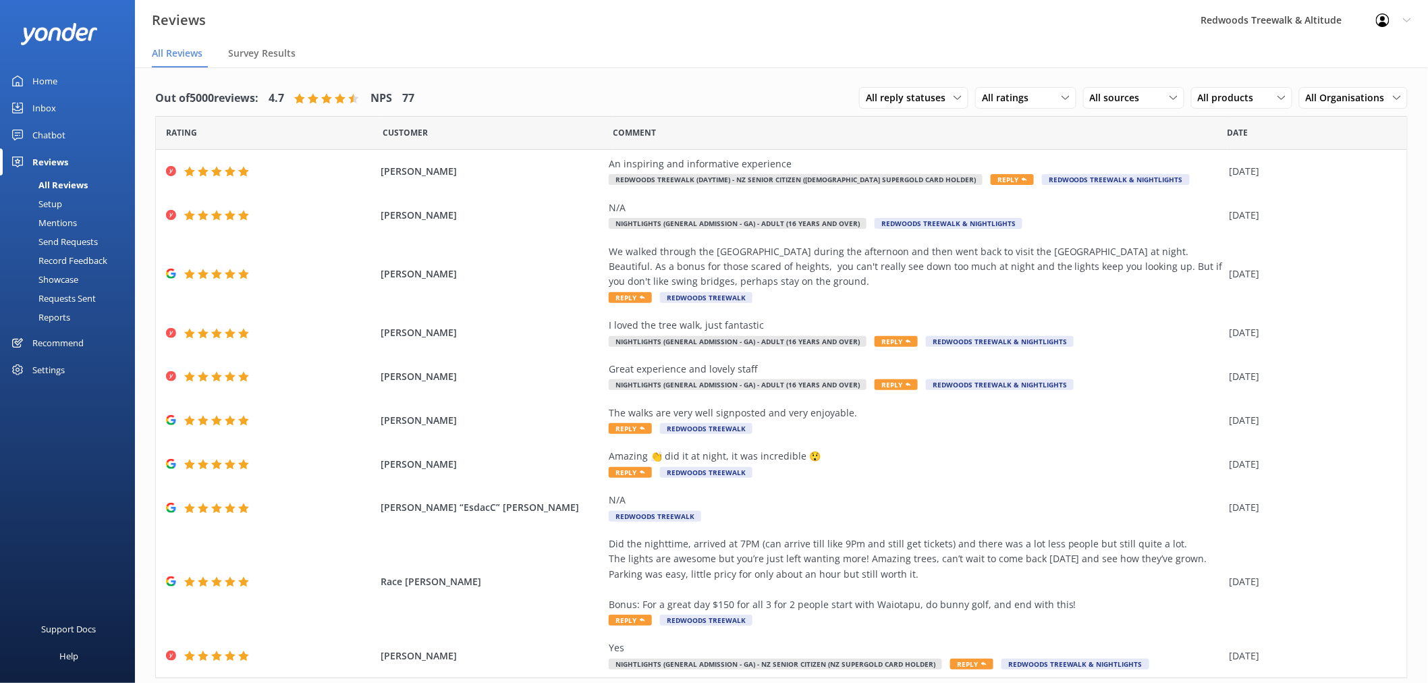
click at [61, 82] on link "Home" at bounding box center [67, 80] width 135 height 27
